Goal: Information Seeking & Learning: Compare options

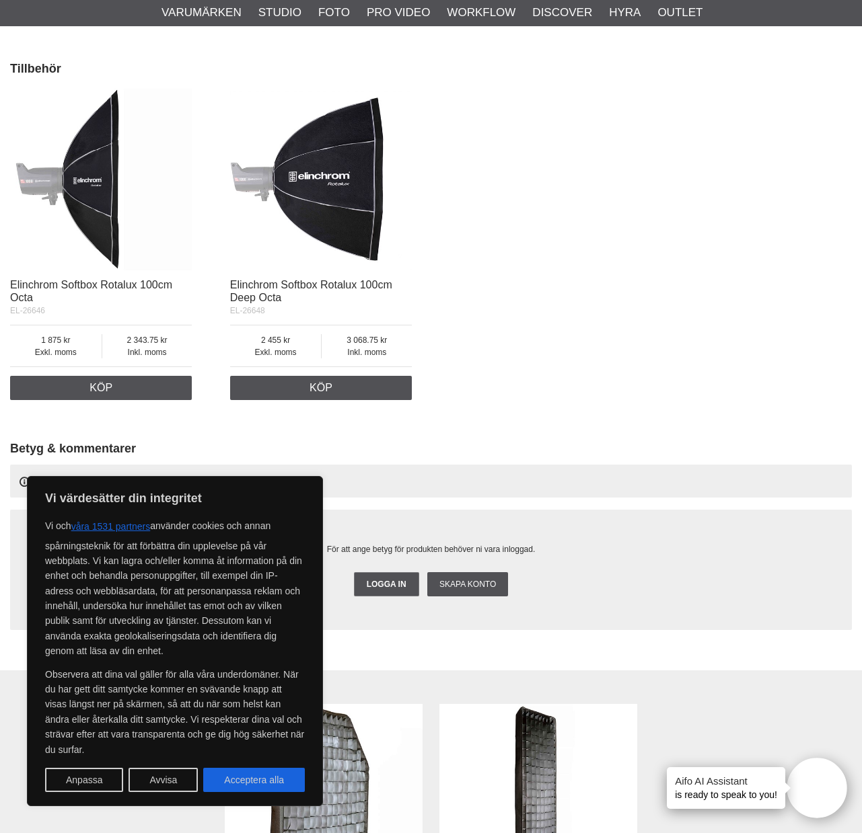
scroll to position [1747, 0]
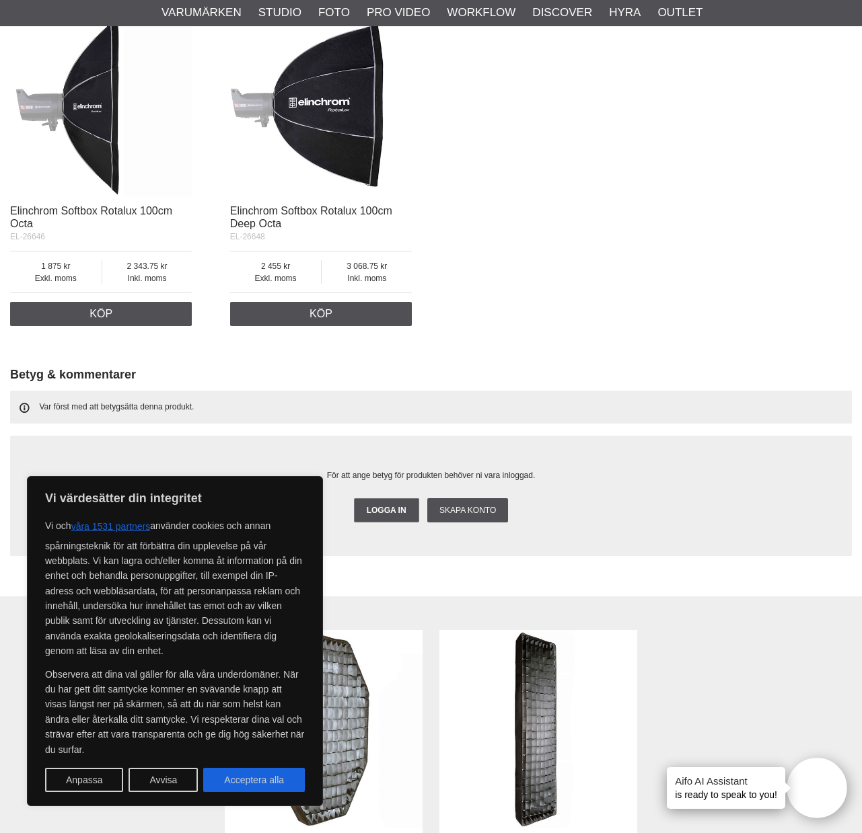
click at [90, 142] on img at bounding box center [101, 106] width 182 height 182
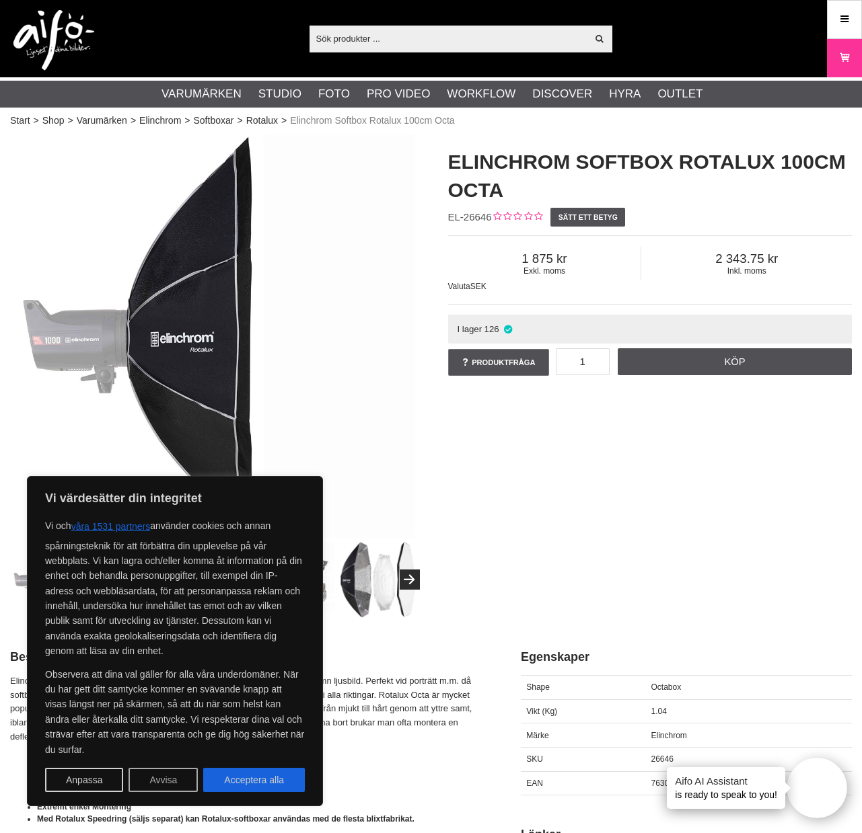
click at [158, 788] on button "Avvisa" at bounding box center [162, 780] width 69 height 24
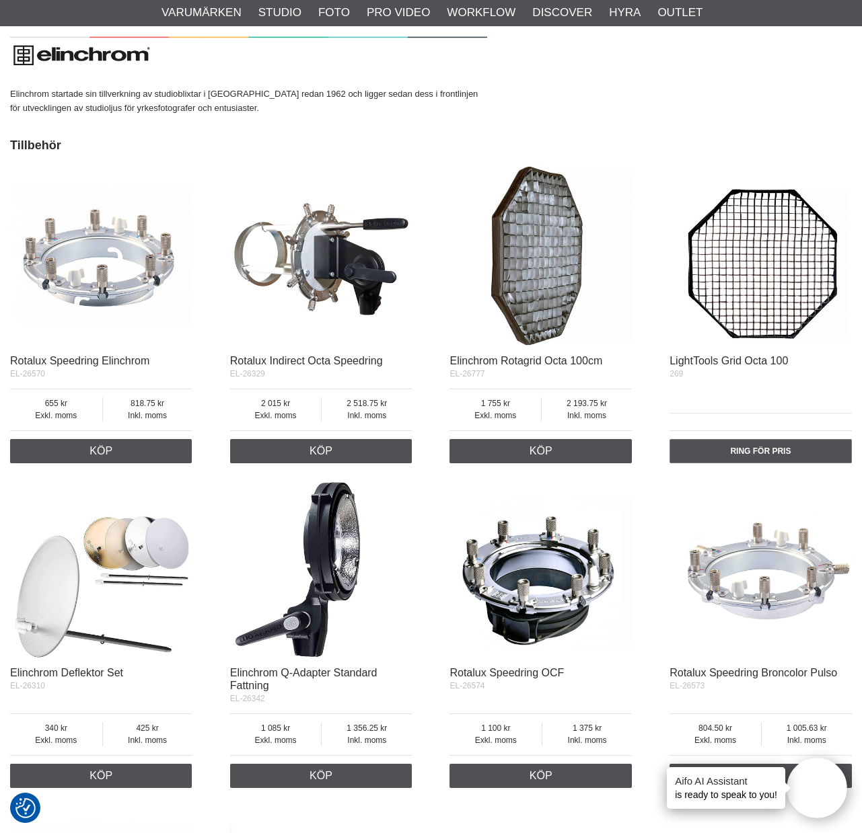
scroll to position [2170, 0]
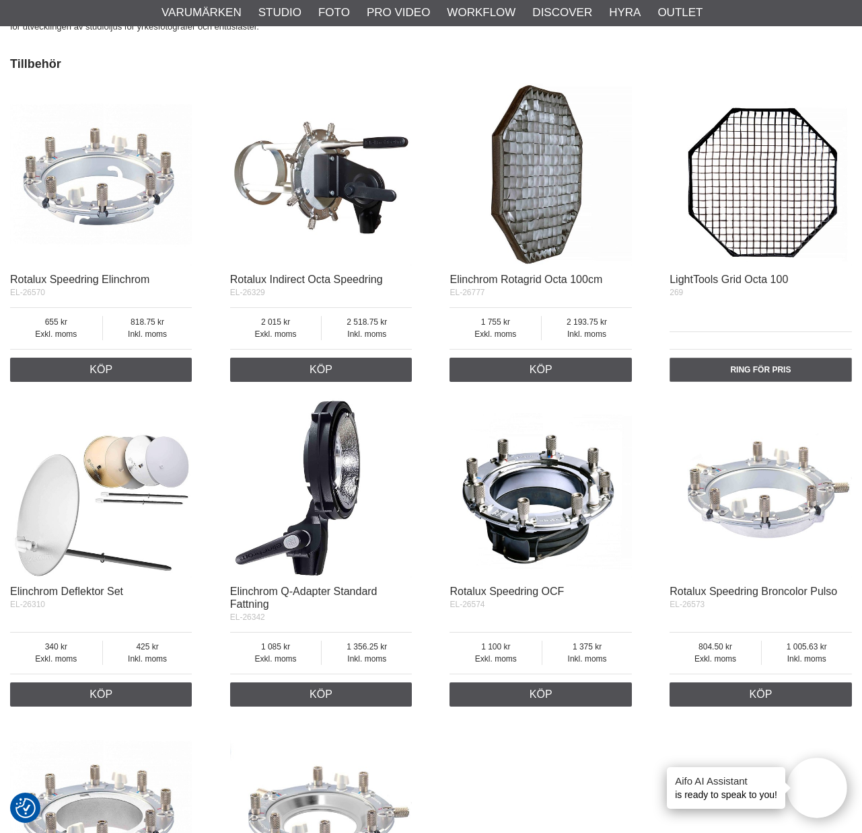
click at [749, 177] on img at bounding box center [760, 174] width 182 height 182
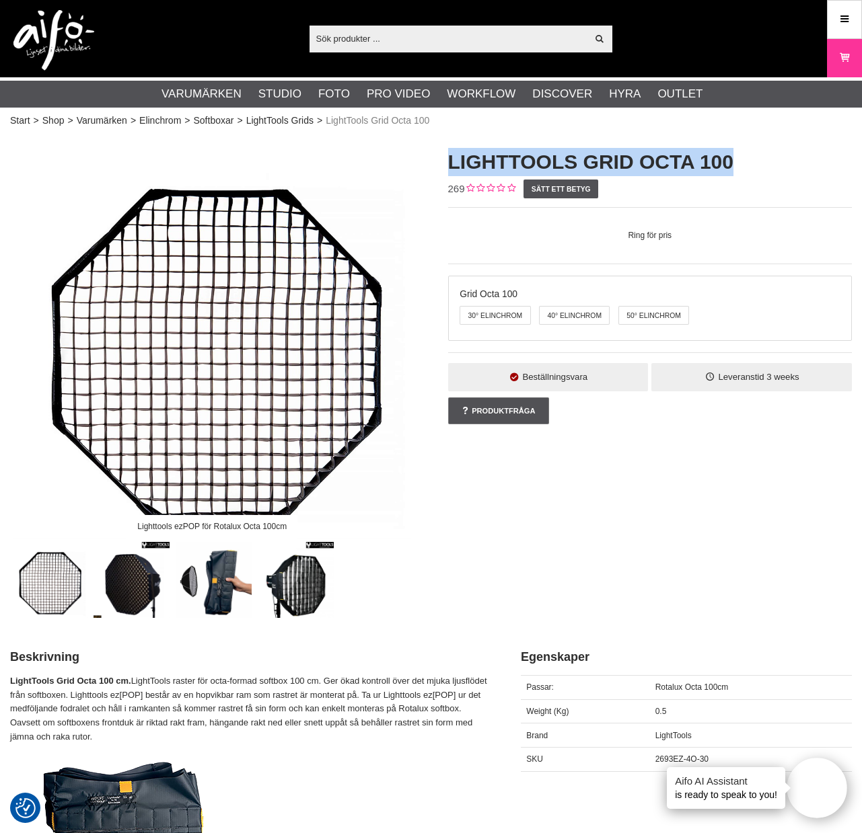
drag, startPoint x: 464, startPoint y: 156, endPoint x: 734, endPoint y: 157, distance: 269.7
click at [734, 157] on h1 "LightTools Grid Octa 100" at bounding box center [650, 162] width 404 height 28
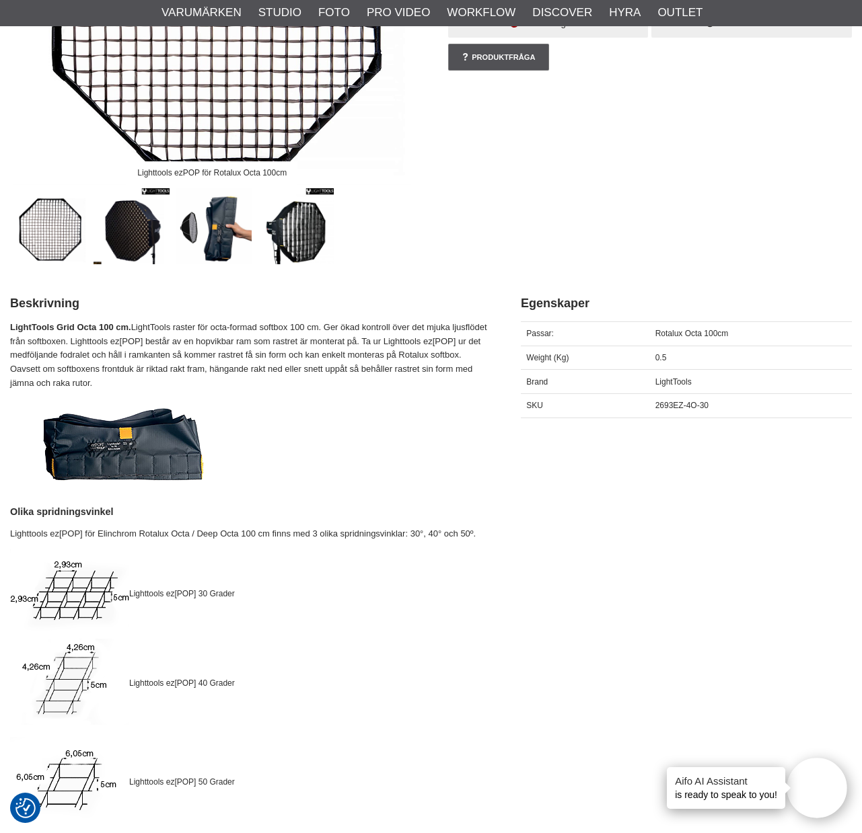
scroll to position [359, 0]
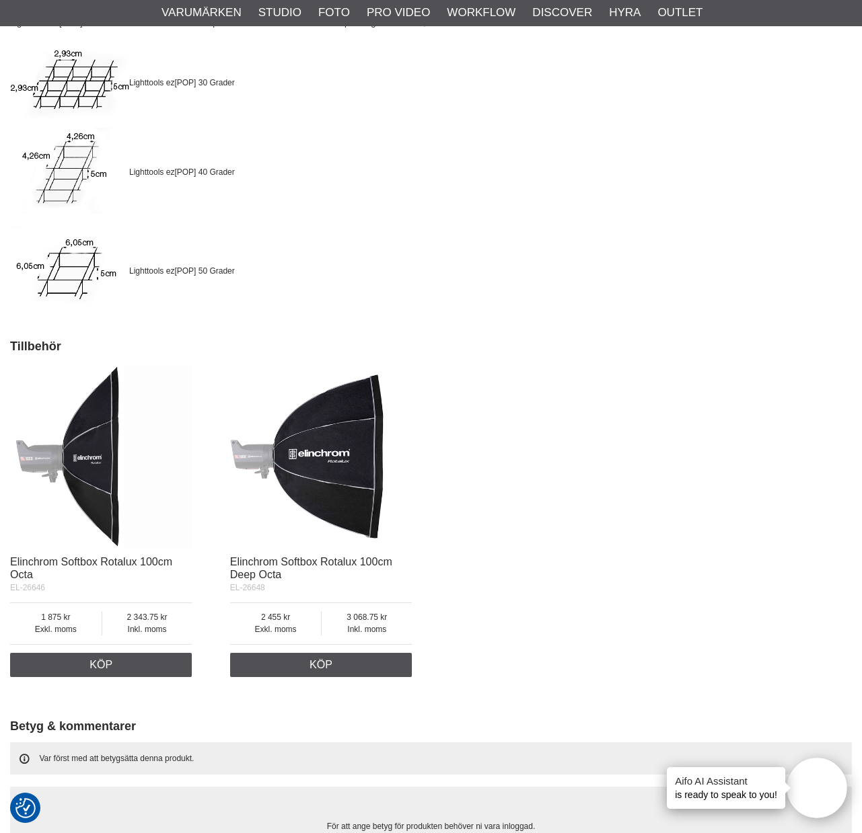
click at [96, 483] on img at bounding box center [101, 457] width 182 height 182
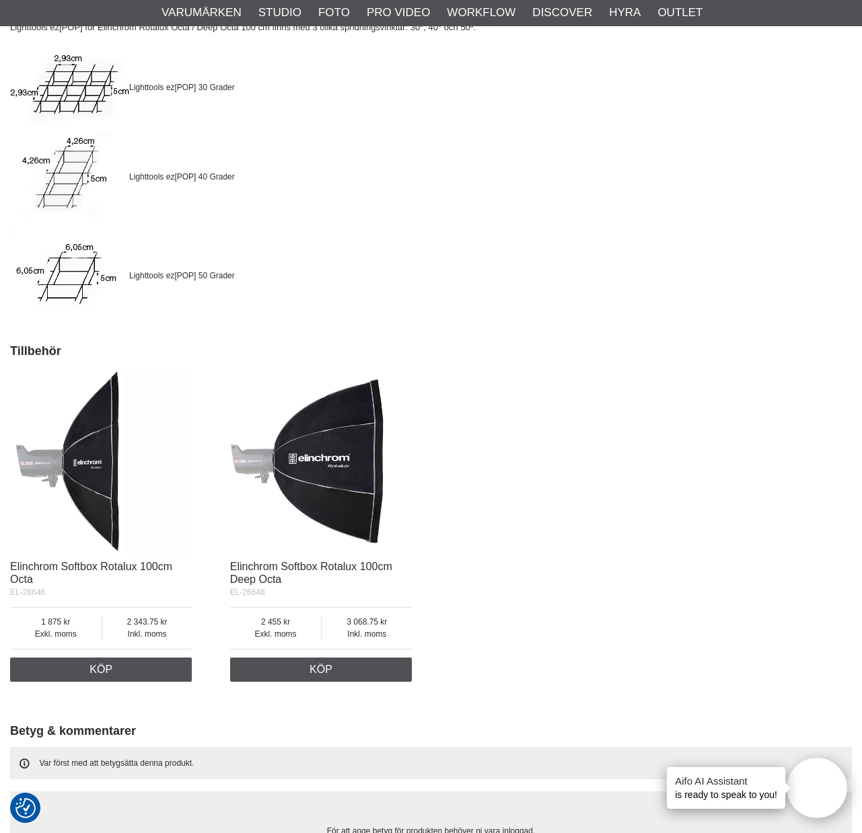
scroll to position [862, 0]
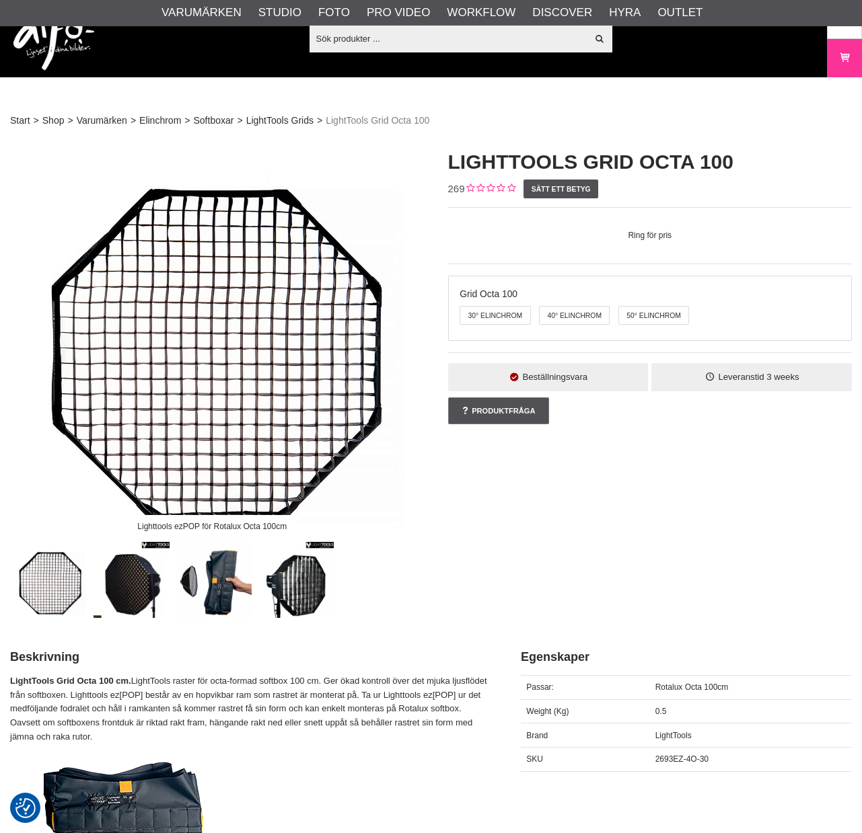
scroll to position [862, 0]
